Goal: Obtain resource: Download file/media

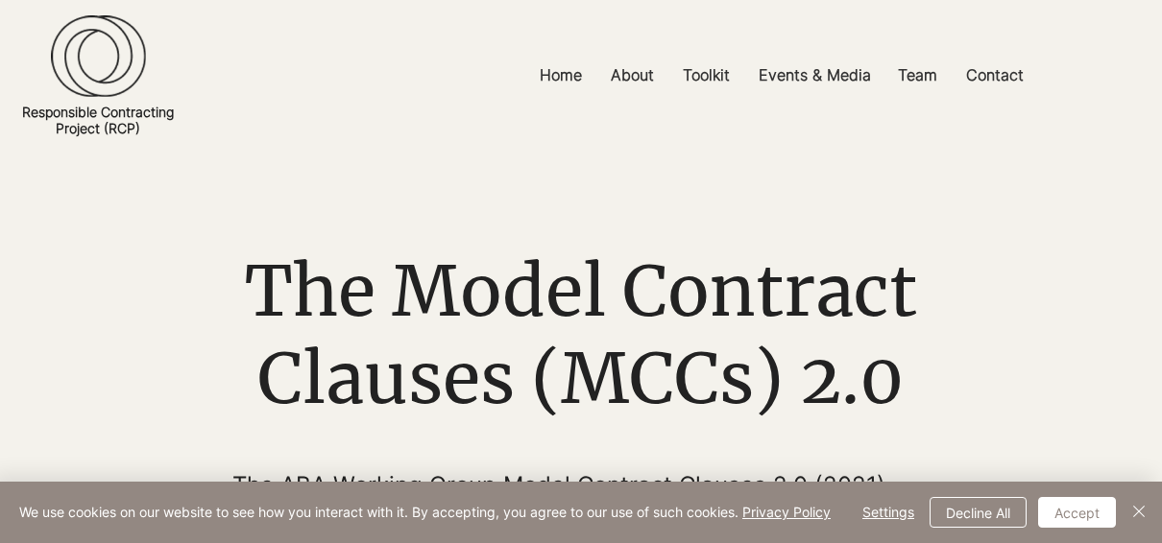
click at [986, 515] on button "Decline All" at bounding box center [977, 512] width 97 height 31
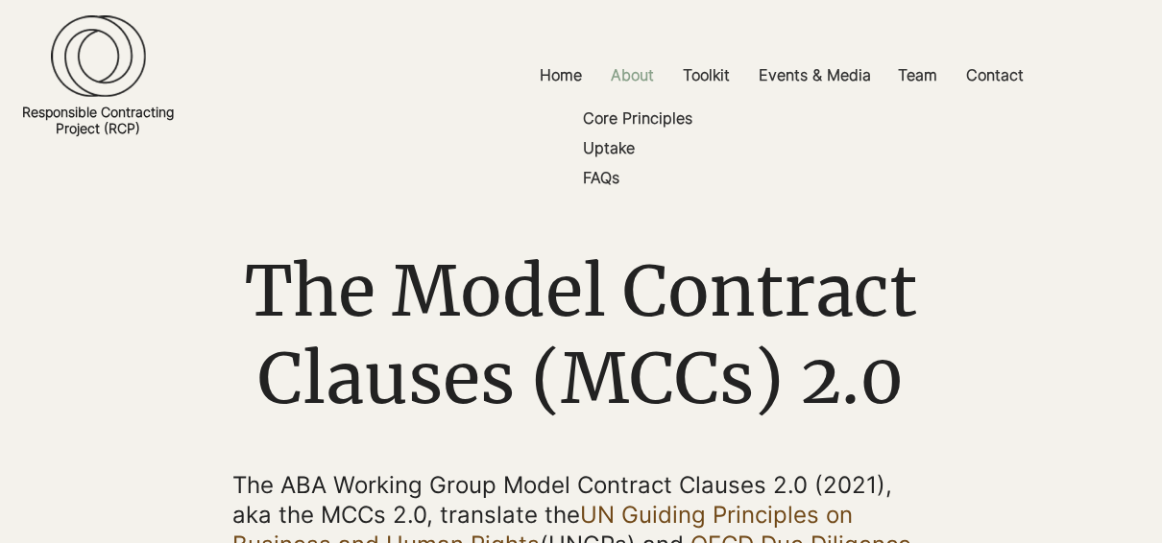
click at [646, 86] on p "About" at bounding box center [632, 75] width 62 height 43
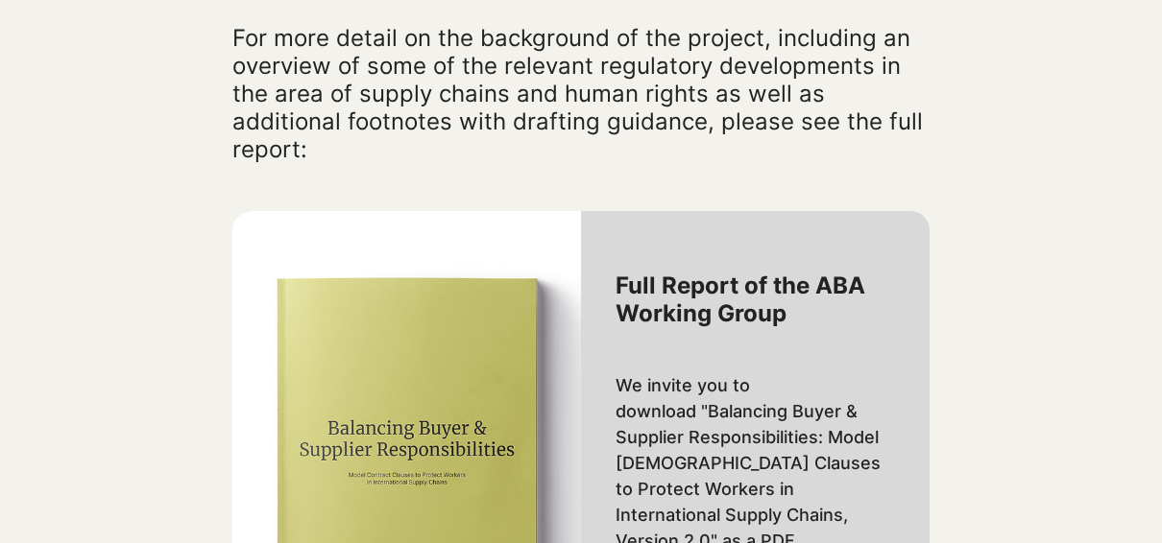
scroll to position [2304, 0]
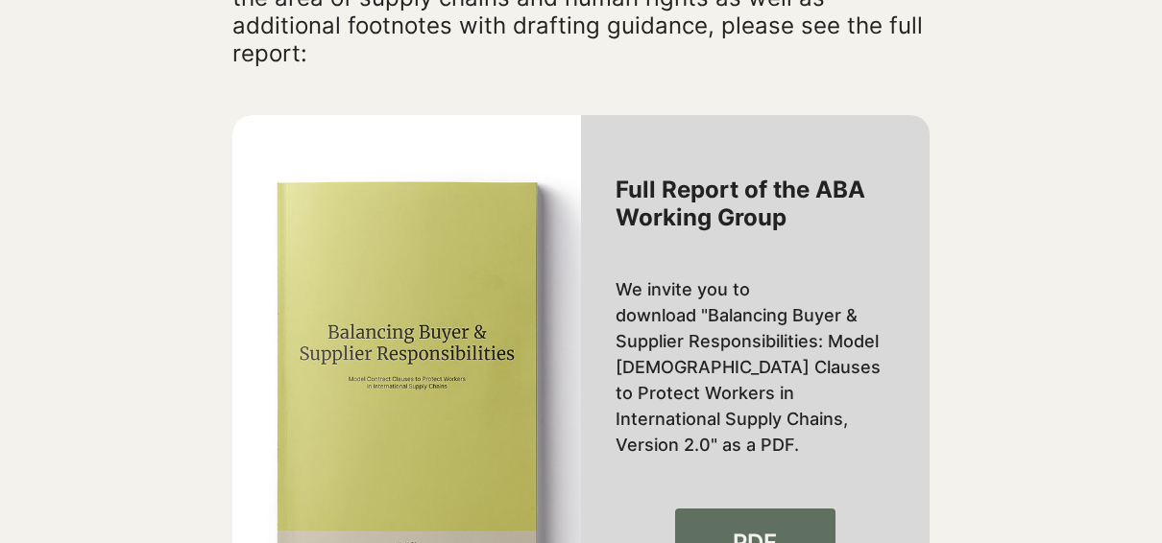
click at [735, 527] on span "PDF" at bounding box center [754, 543] width 44 height 33
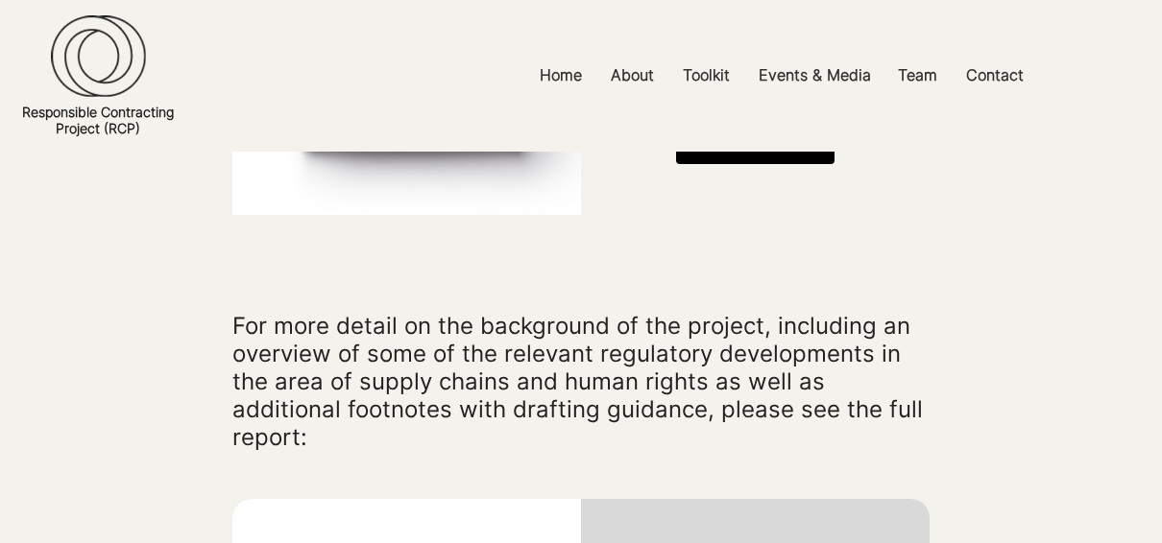
scroll to position [1728, 0]
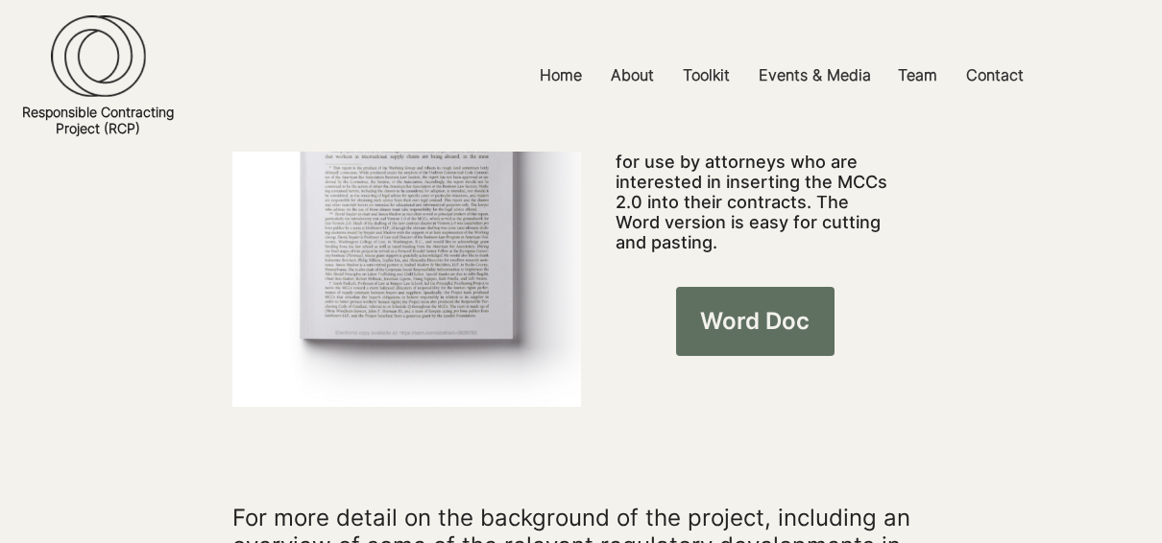
click at [749, 287] on link "Word Doc" at bounding box center [755, 321] width 159 height 69
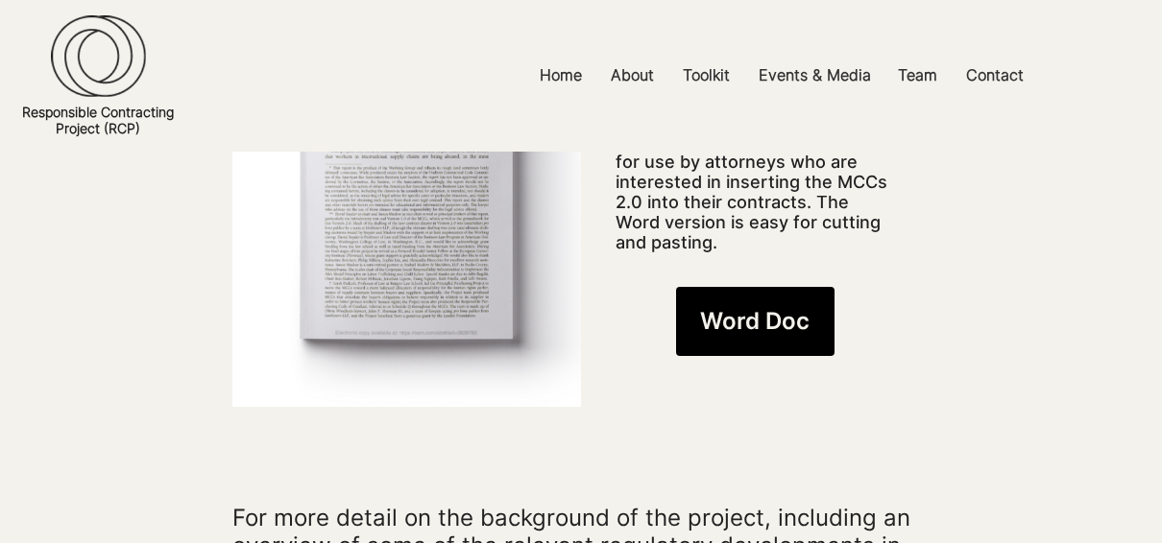
click at [954, 315] on div at bounding box center [581, 168] width 1162 height 576
